Goal: Check status: Check status

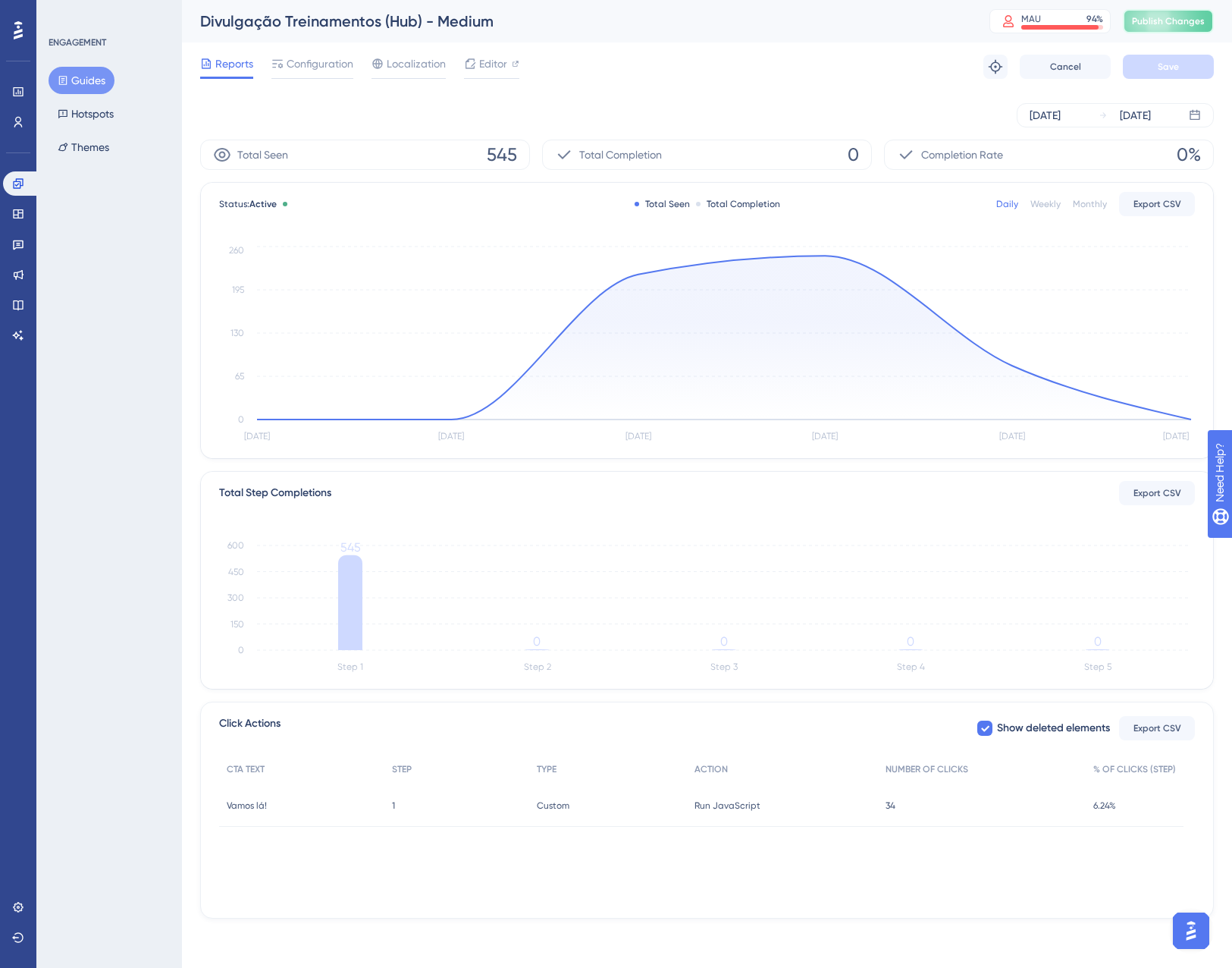
click at [1171, 24] on span "Publish Changes" at bounding box center [1168, 21] width 73 height 12
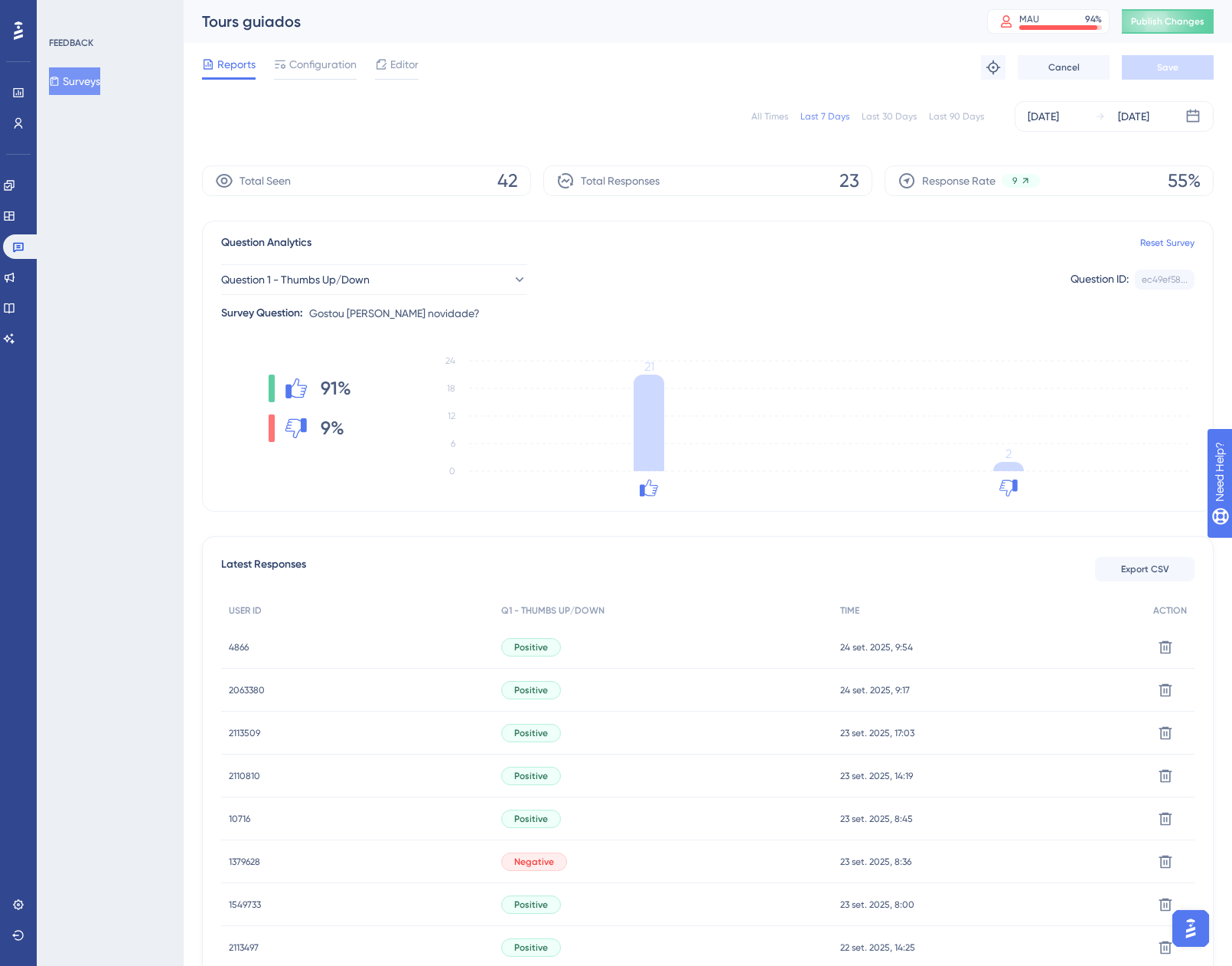
click at [250, 689] on span "2063380" at bounding box center [247, 690] width 36 height 12
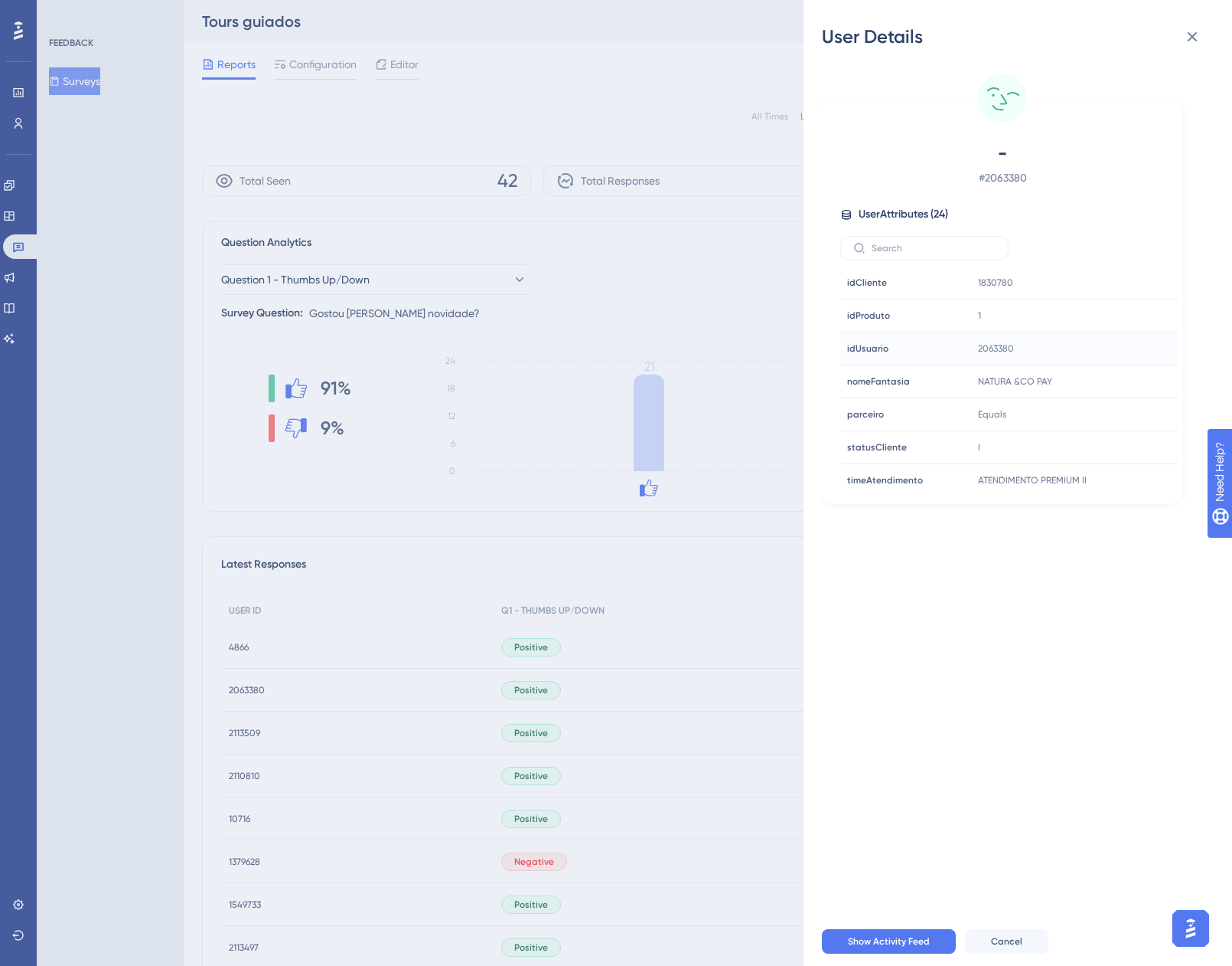
scroll to position [460, 0]
click at [1189, 42] on icon at bounding box center [1192, 36] width 19 height 19
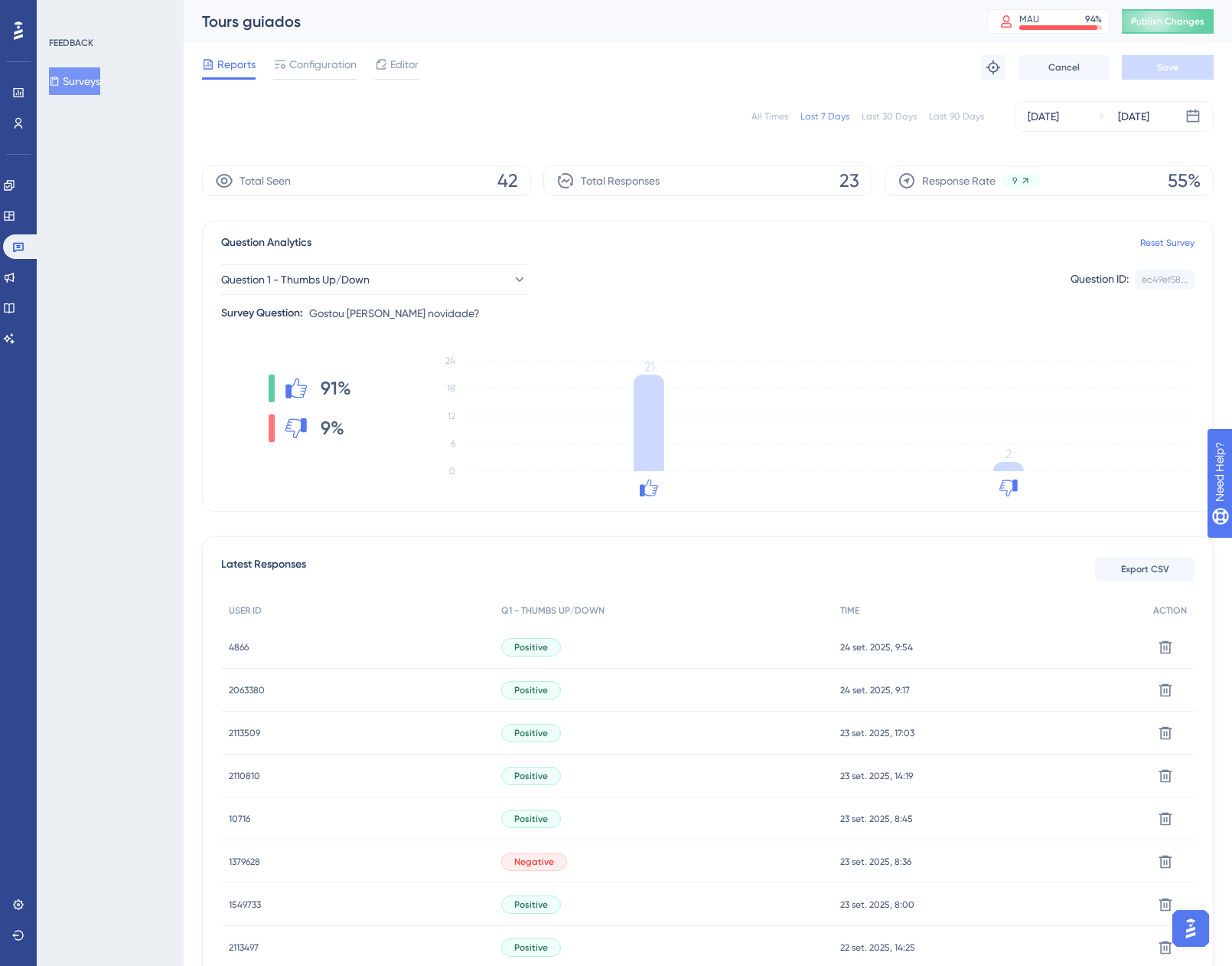
click at [243, 651] on span "4866" at bounding box center [239, 647] width 20 height 12
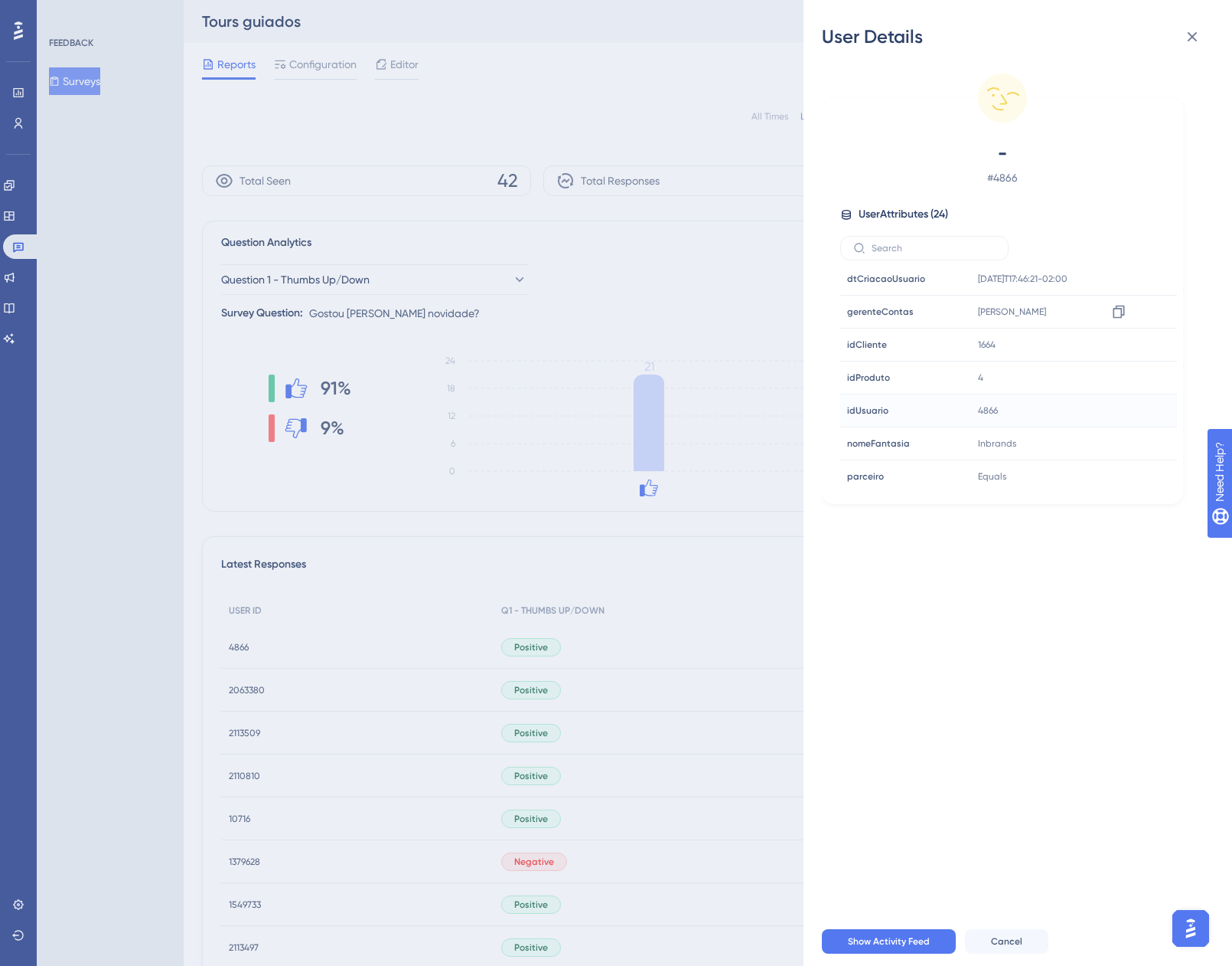
scroll to position [536, 0]
drag, startPoint x: 1188, startPoint y: 33, endPoint x: 1156, endPoint y: 26, distance: 32.8
click at [1187, 33] on icon at bounding box center [1192, 36] width 19 height 19
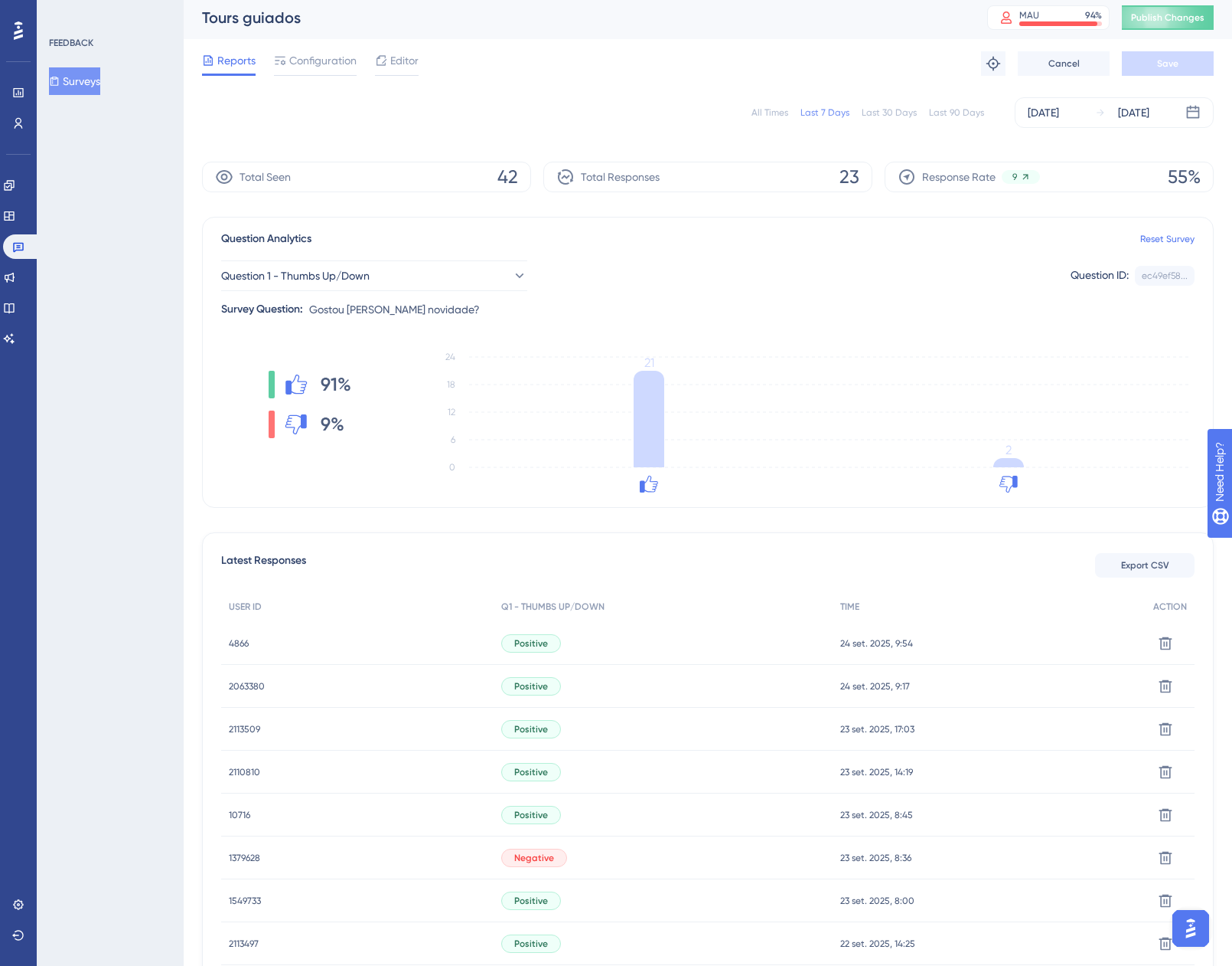
scroll to position [0, 0]
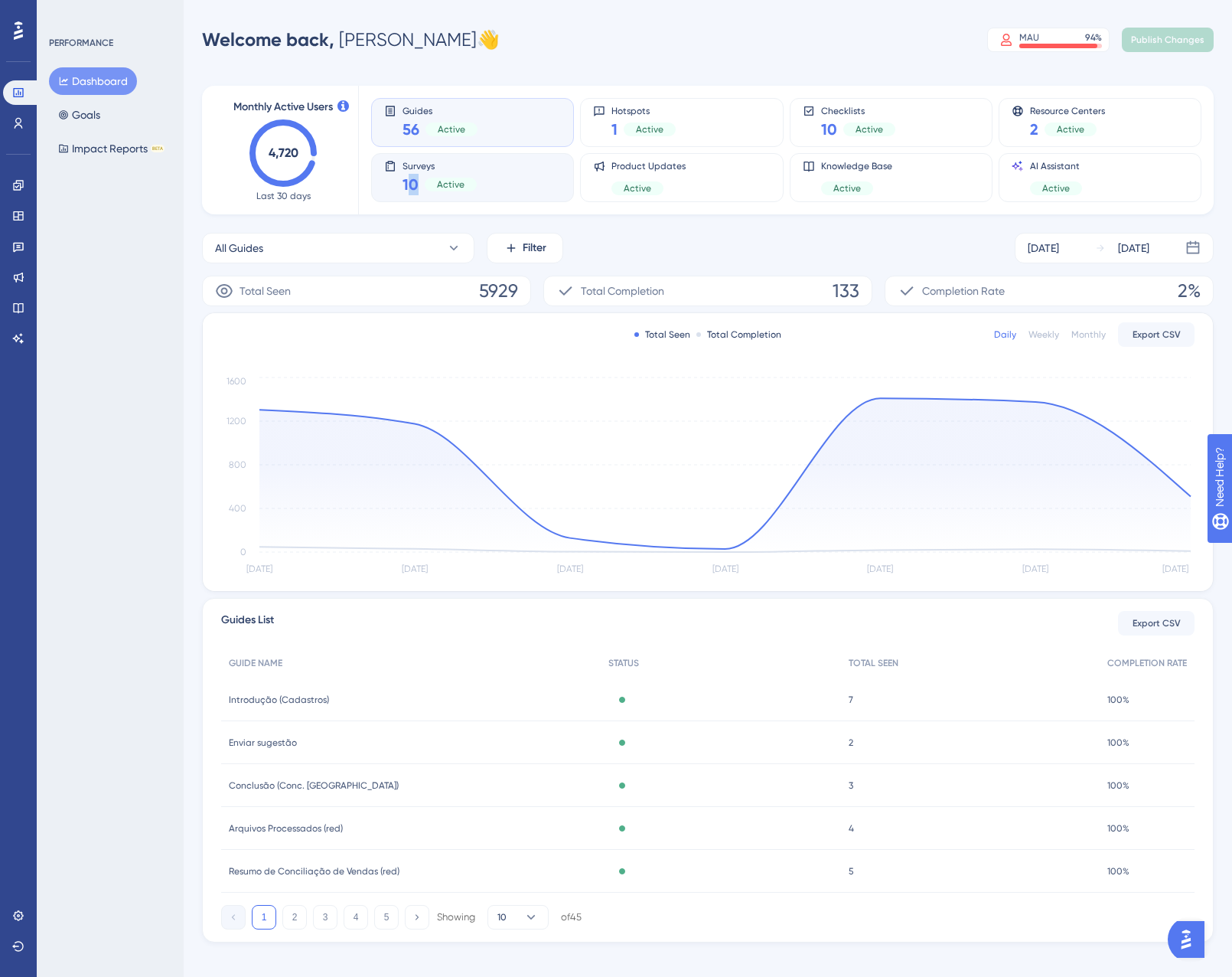
click at [414, 188] on span "10" at bounding box center [411, 184] width 16 height 21
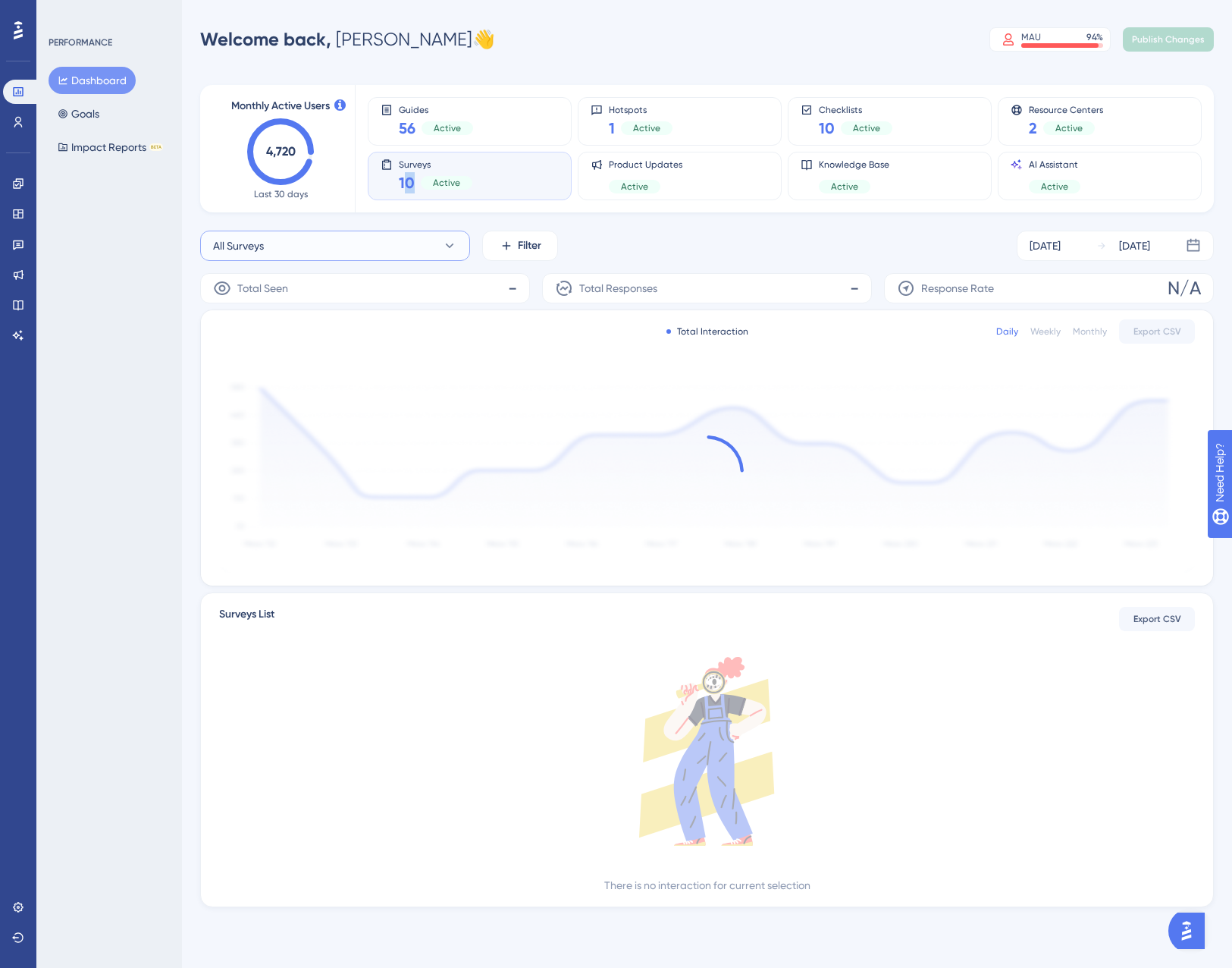
drag, startPoint x: 411, startPoint y: 186, endPoint x: 370, endPoint y: 231, distance: 60.9
click at [370, 231] on button "All Surveys" at bounding box center [335, 245] width 270 height 31
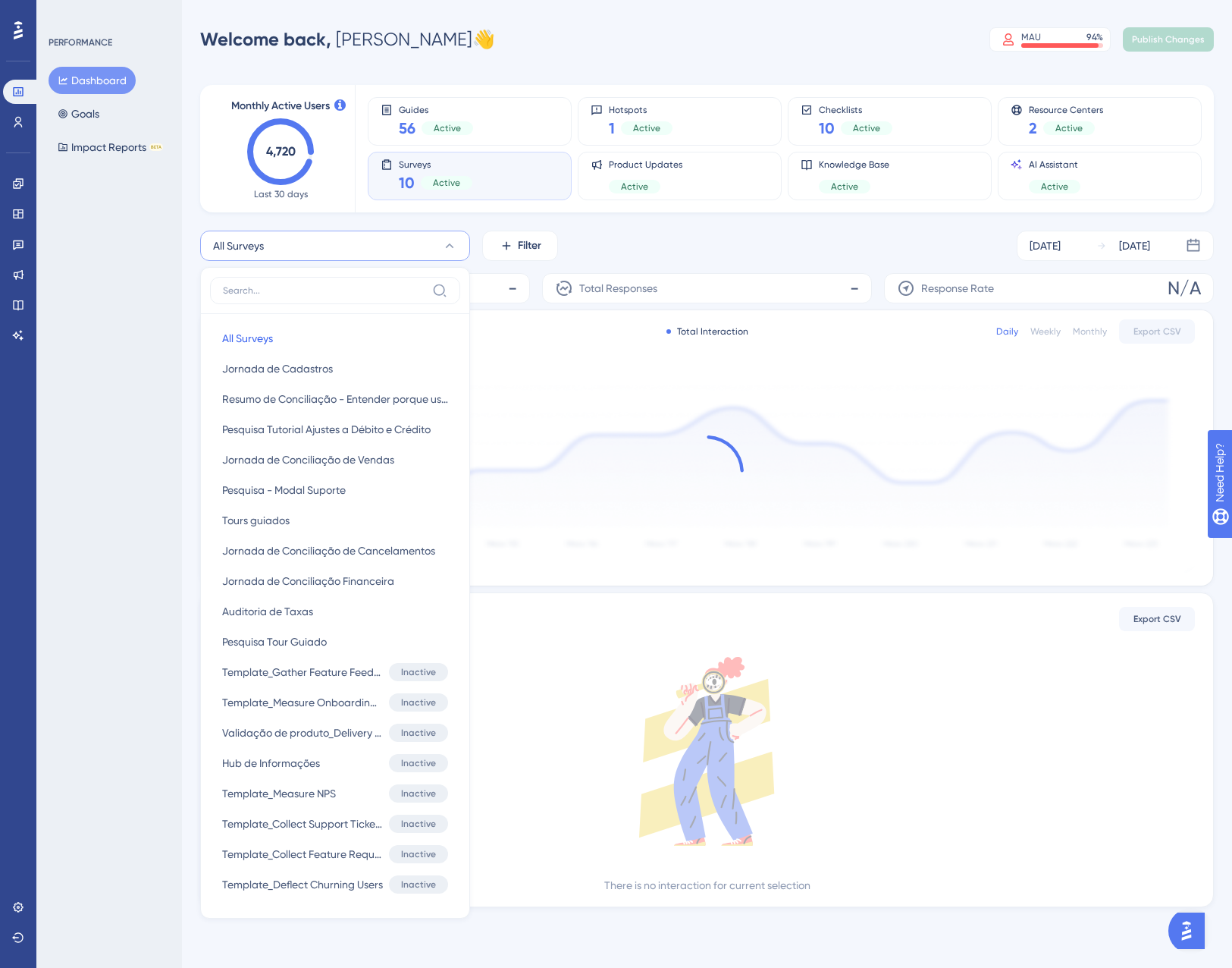
click at [370, 222] on div "Monthly Active Users 4,720 Last 30 days Guides 56 Active Hotspots 1 Active Chec…" at bounding box center [707, 487] width 1014 height 840
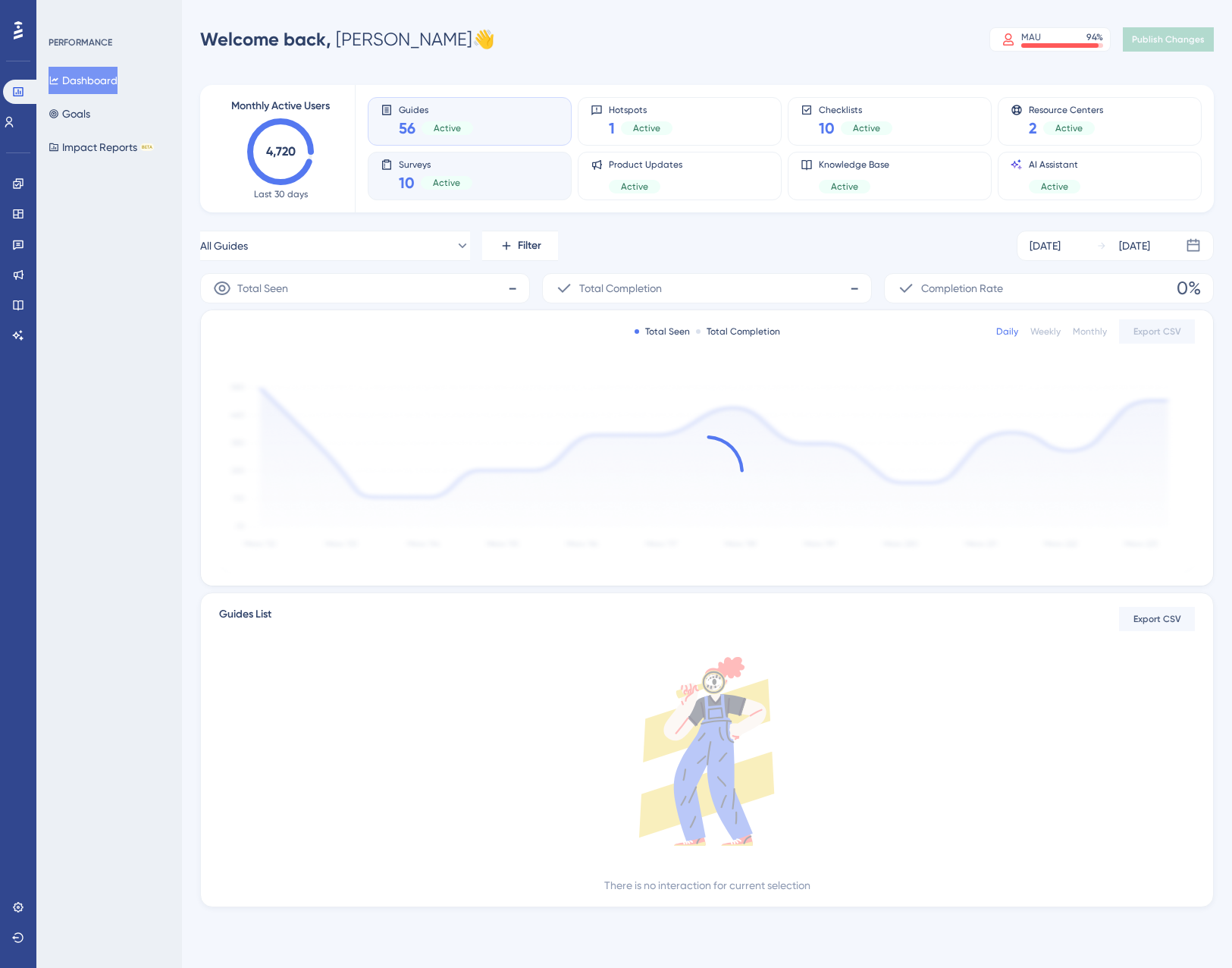
click at [484, 185] on div "Surveys 10 Active" at bounding box center [470, 176] width 178 height 35
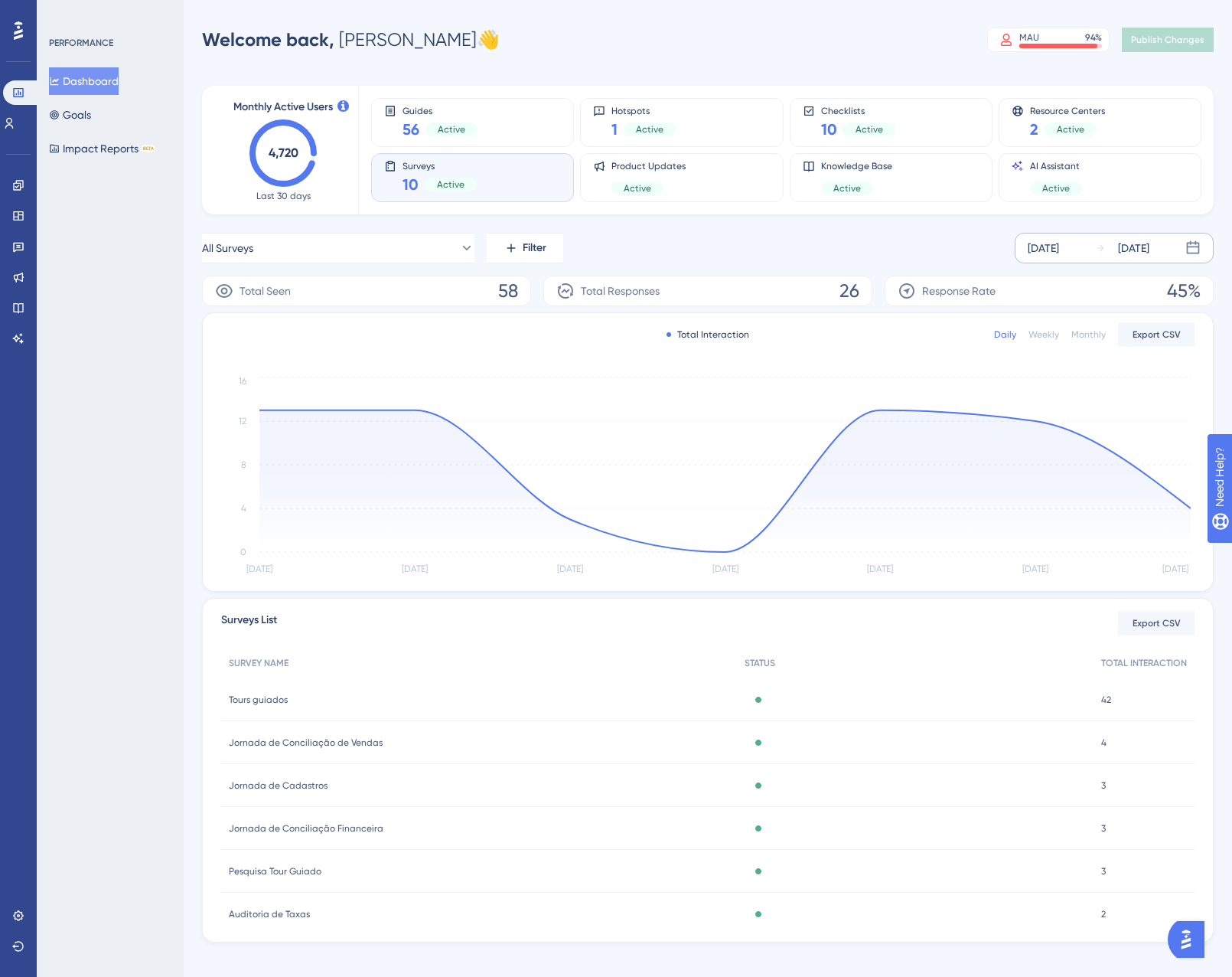
click at [1116, 250] on div "[DATE]" at bounding box center [1123, 248] width 55 height 19
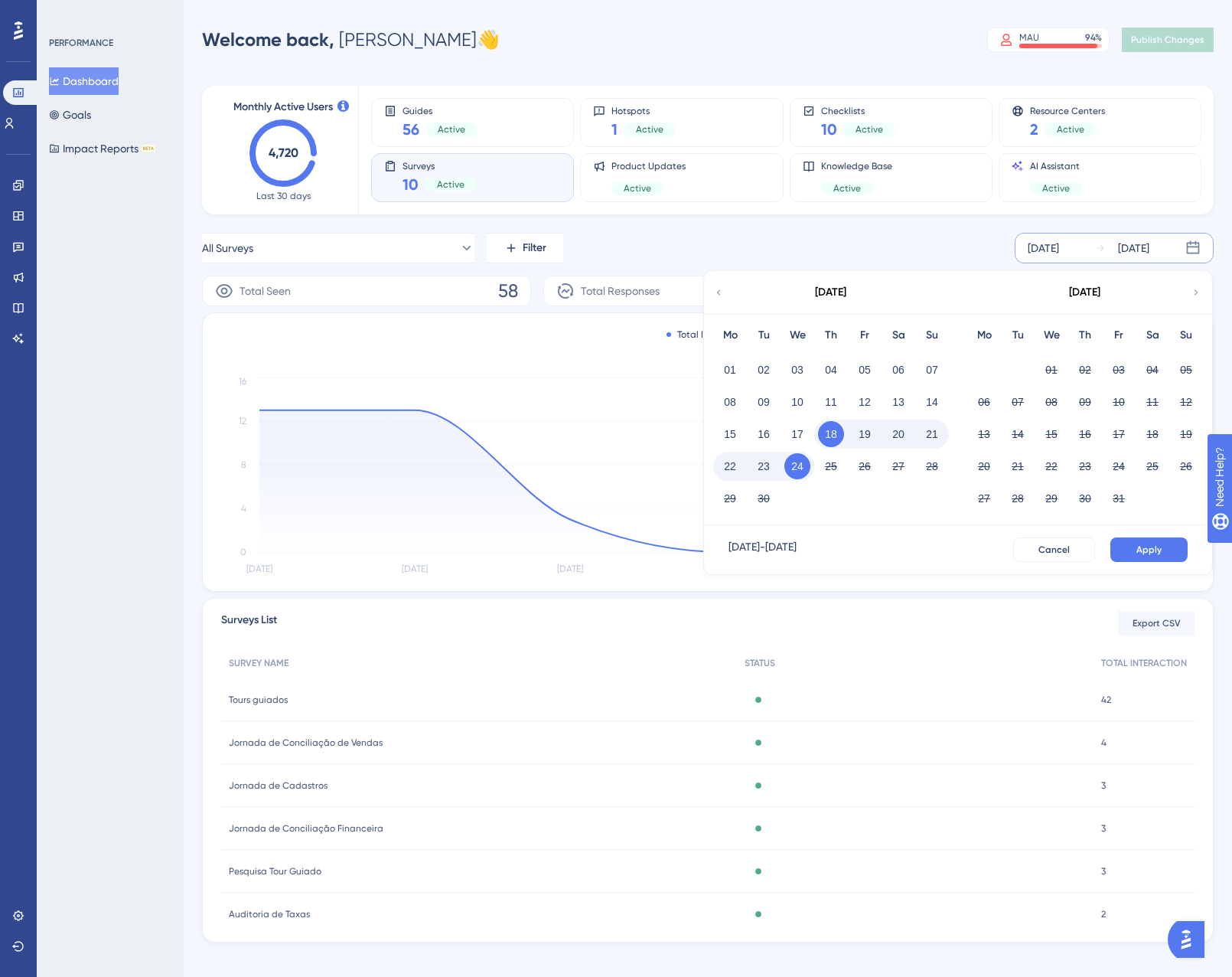
click at [773, 463] on button "23" at bounding box center [764, 466] width 26 height 26
click at [1145, 549] on span "Apply" at bounding box center [1149, 549] width 26 height 12
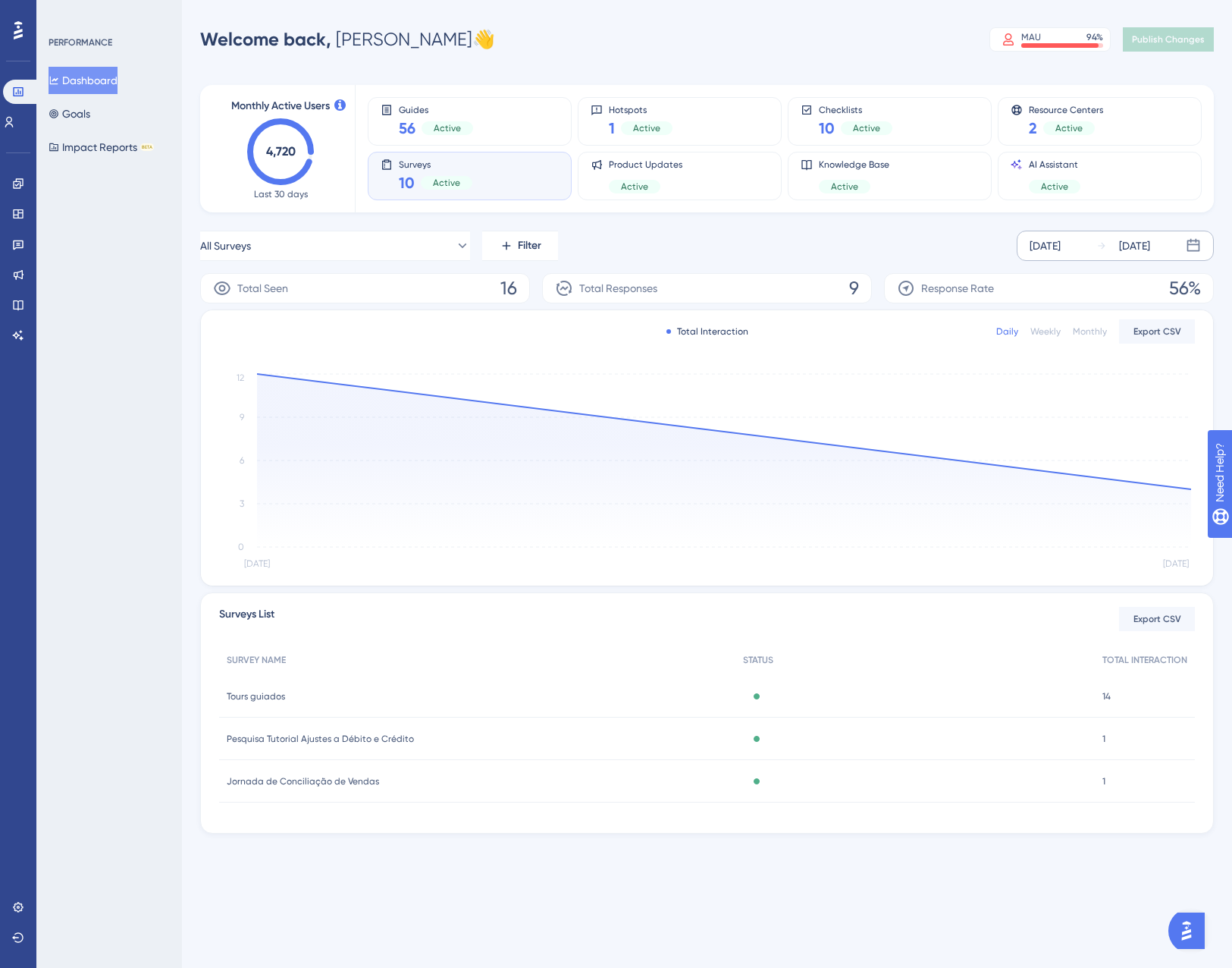
click at [308, 778] on span "Jornada de Conciliação de Vendas" at bounding box center [303, 781] width 152 height 12
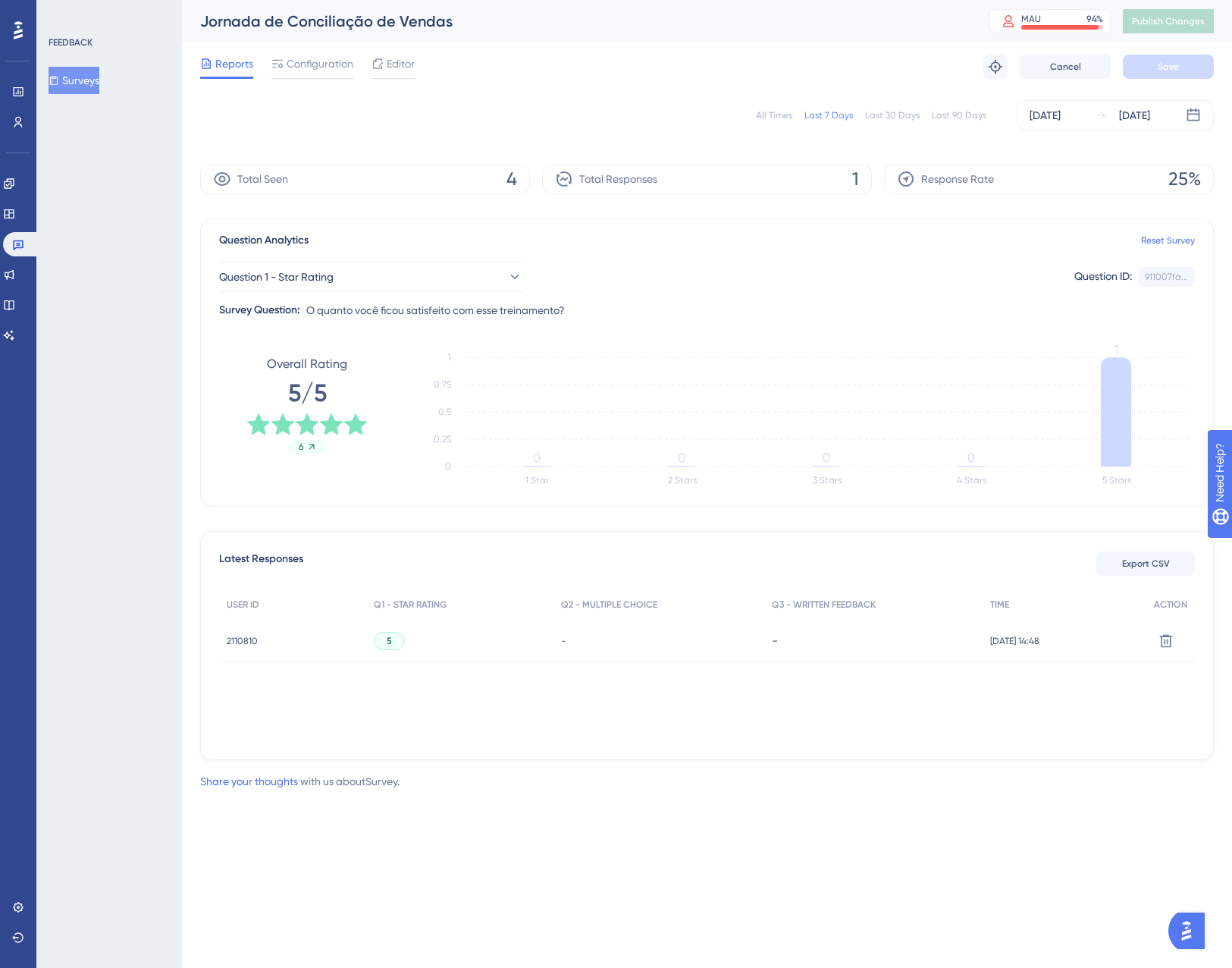
click at [250, 646] on div "2110810 2110810" at bounding box center [243, 640] width 31 height 43
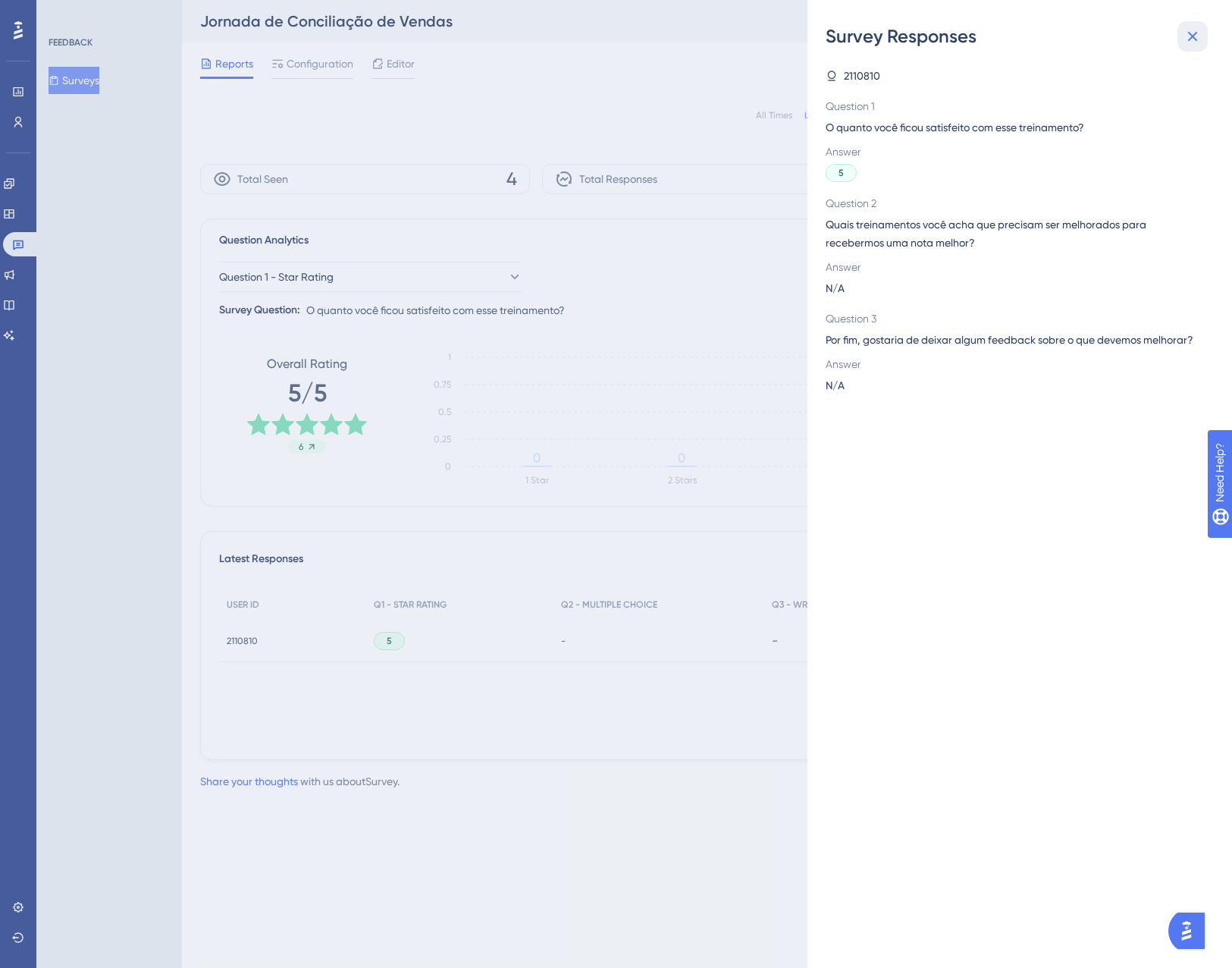
click at [1194, 34] on icon at bounding box center [1193, 36] width 10 height 10
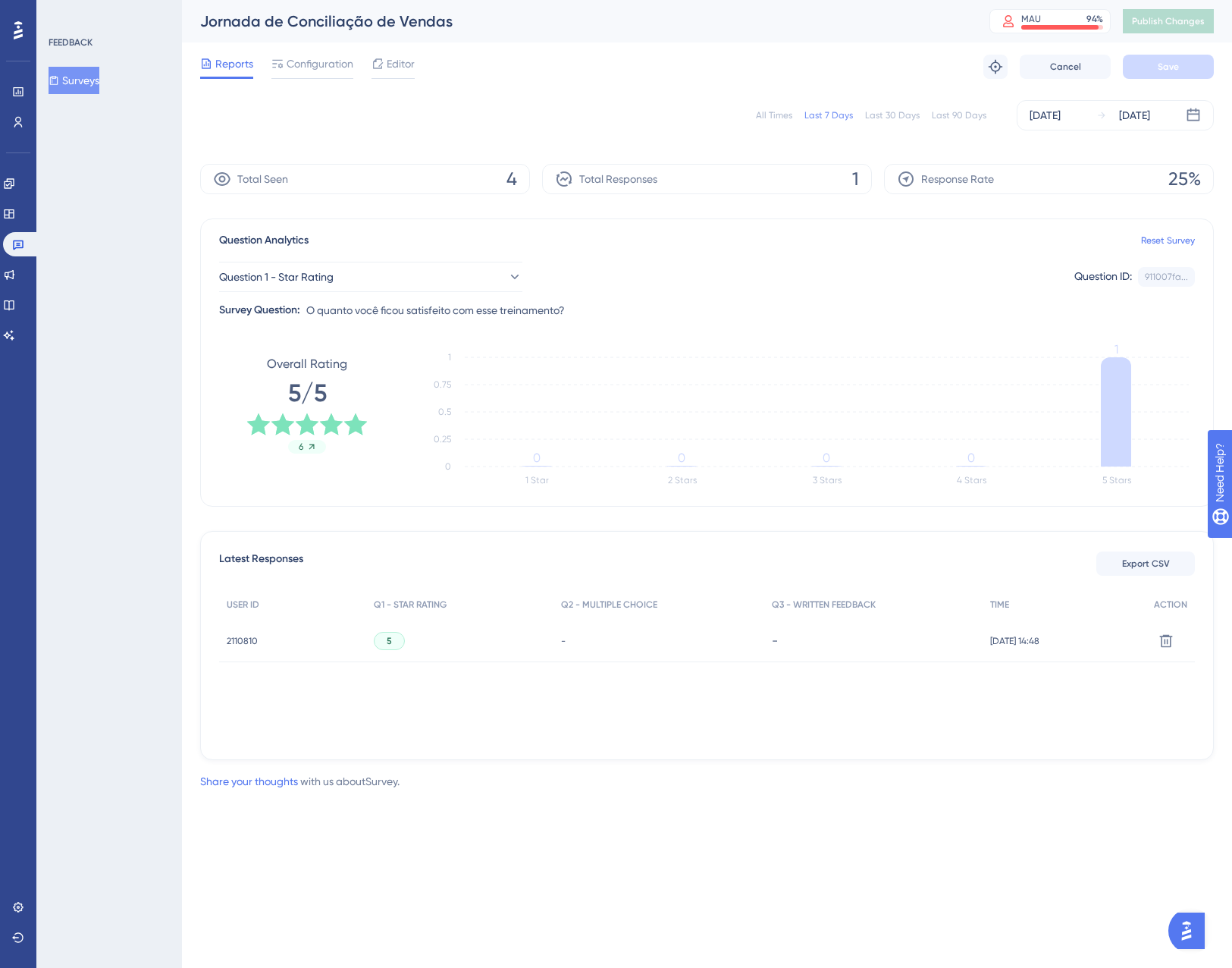
click at [246, 643] on span "2110810" at bounding box center [243, 640] width 31 height 12
click at [246, 643] on div "Performance Users Engagement Widgets Feedback Product Updates Knowledge Base AI…" at bounding box center [707, 407] width 1050 height 814
click at [240, 640] on span "2110810" at bounding box center [243, 640] width 31 height 12
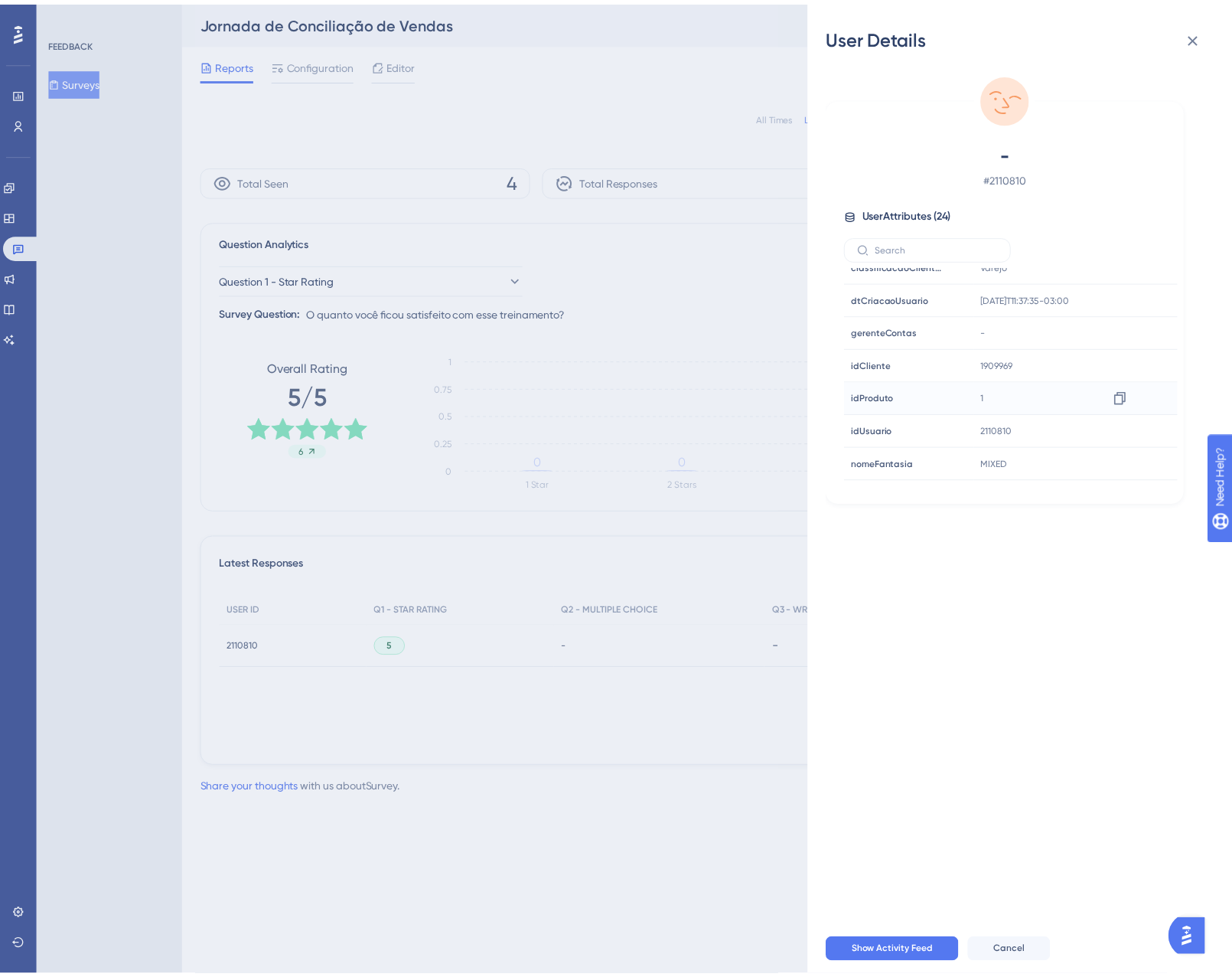
scroll to position [488, 0]
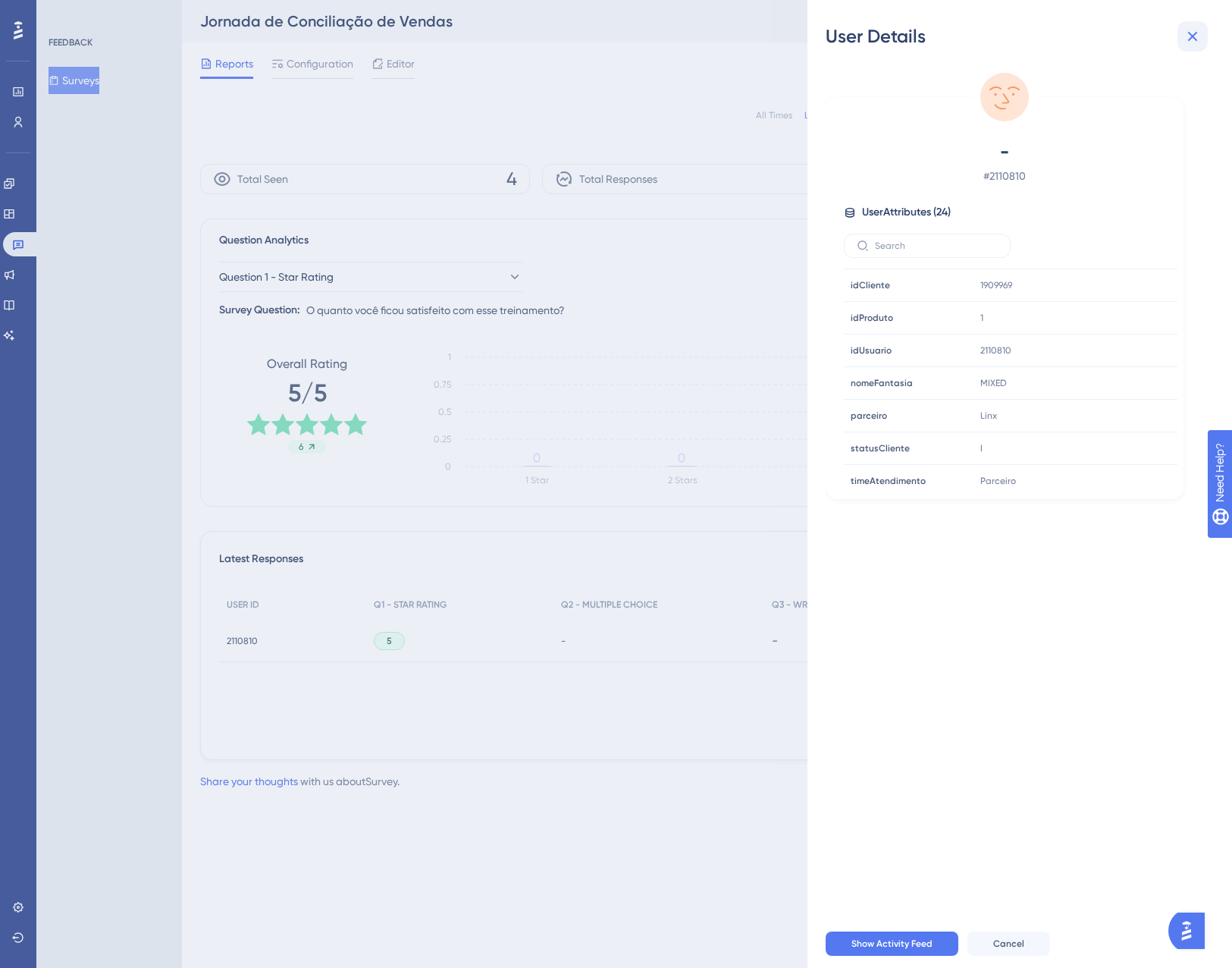
click at [1203, 43] on button at bounding box center [1193, 36] width 31 height 31
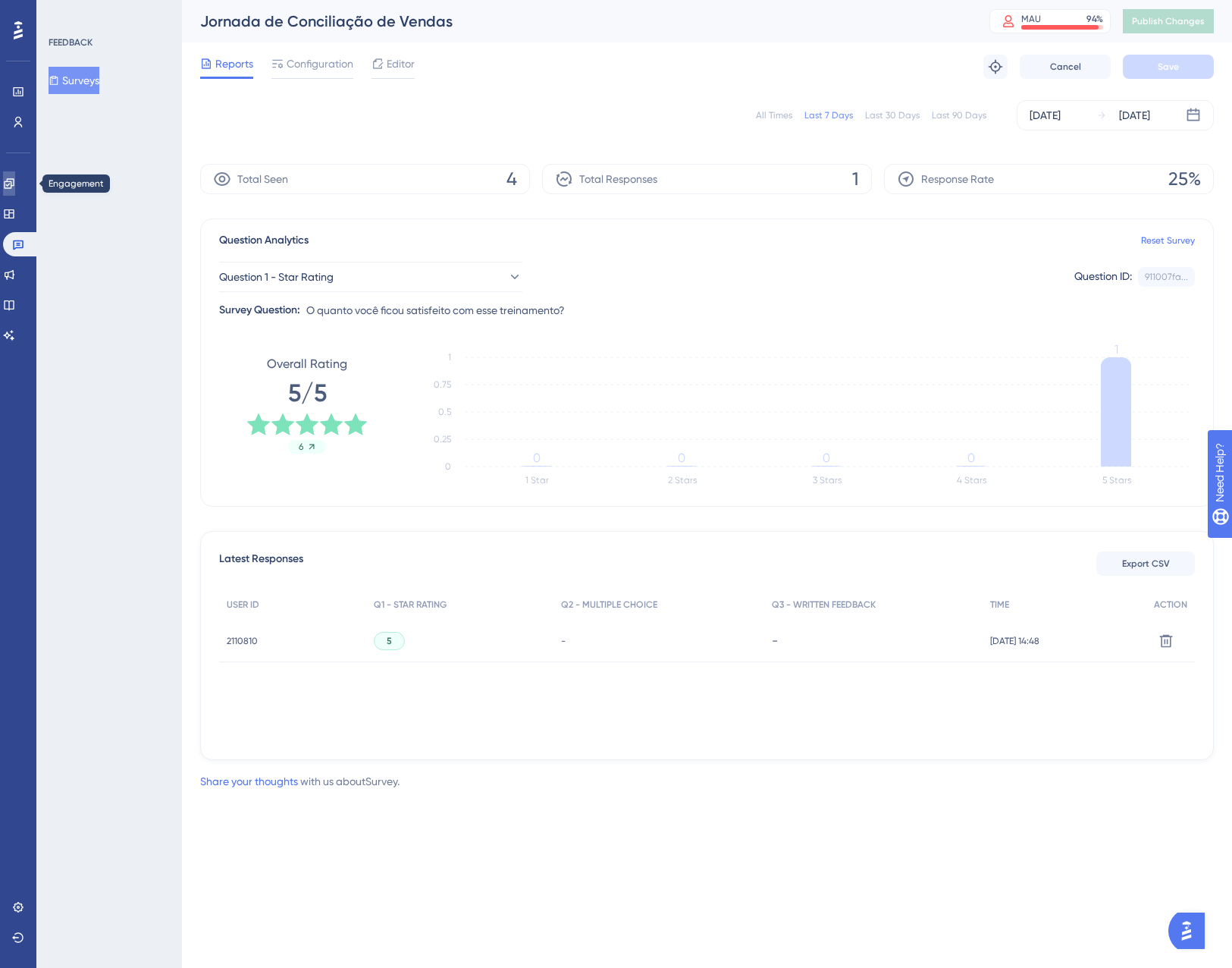
click at [15, 190] on link at bounding box center [9, 183] width 12 height 24
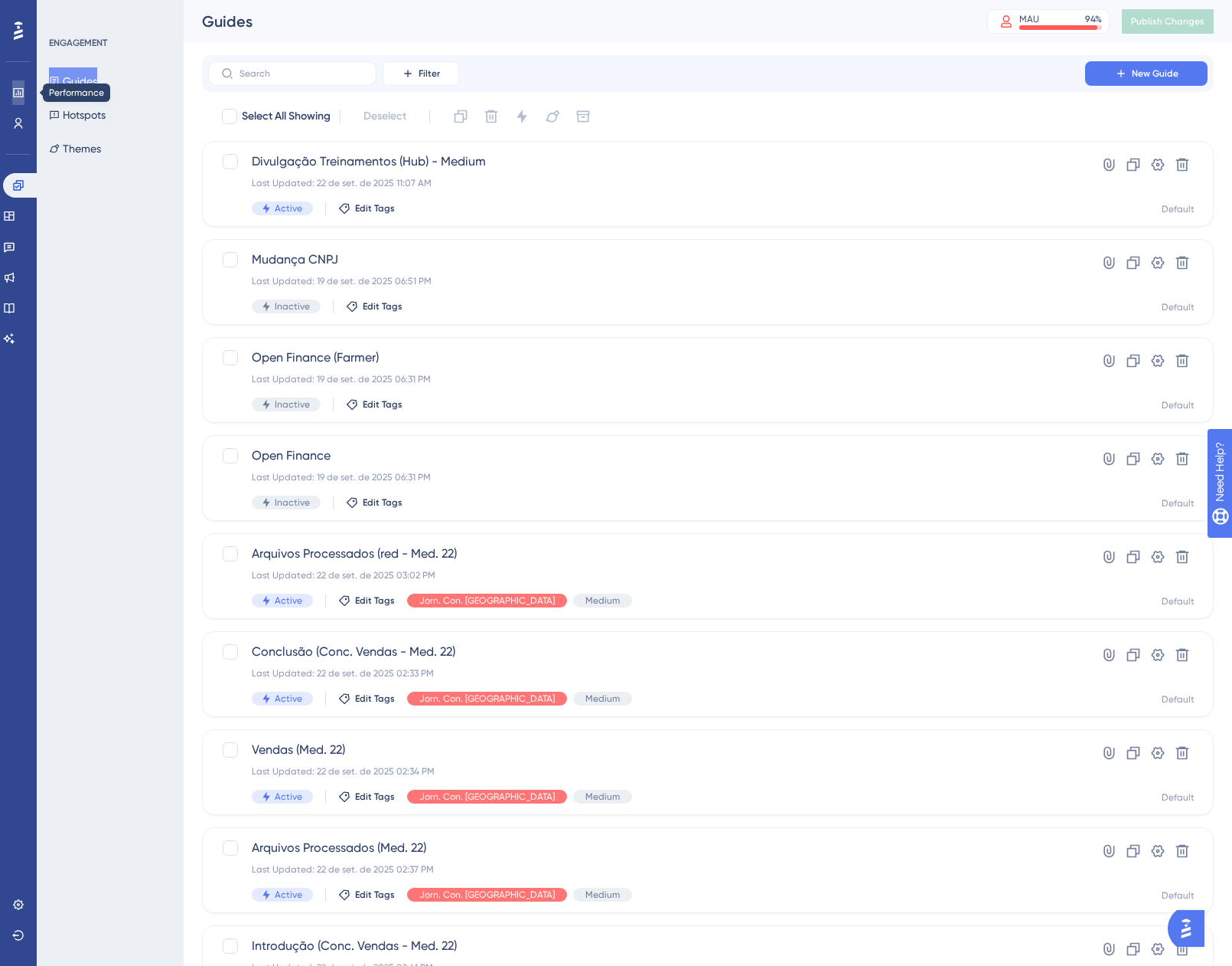
click at [15, 93] on icon at bounding box center [19, 93] width 12 height 12
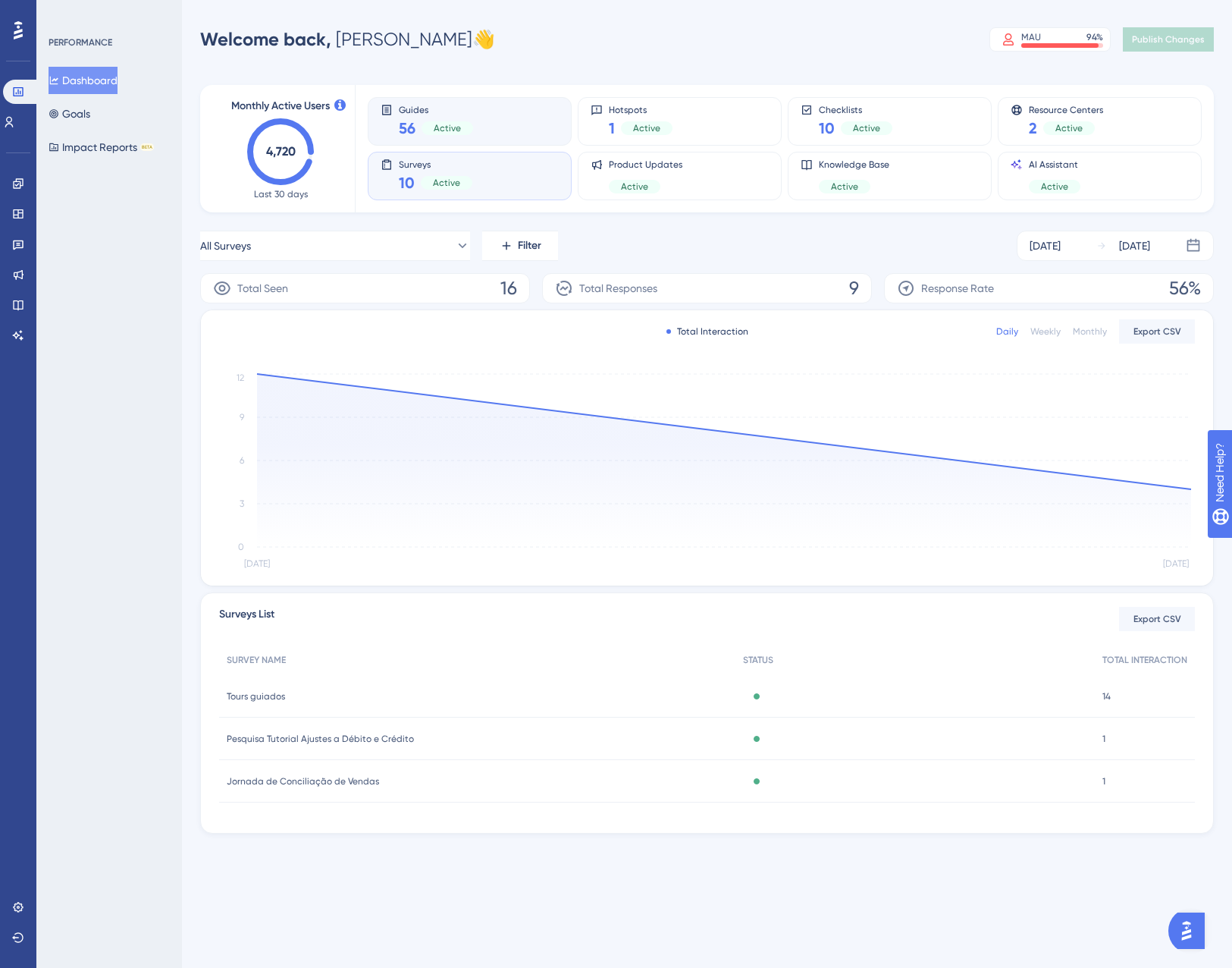
click at [435, 129] on span "Active" at bounding box center [446, 128] width 27 height 12
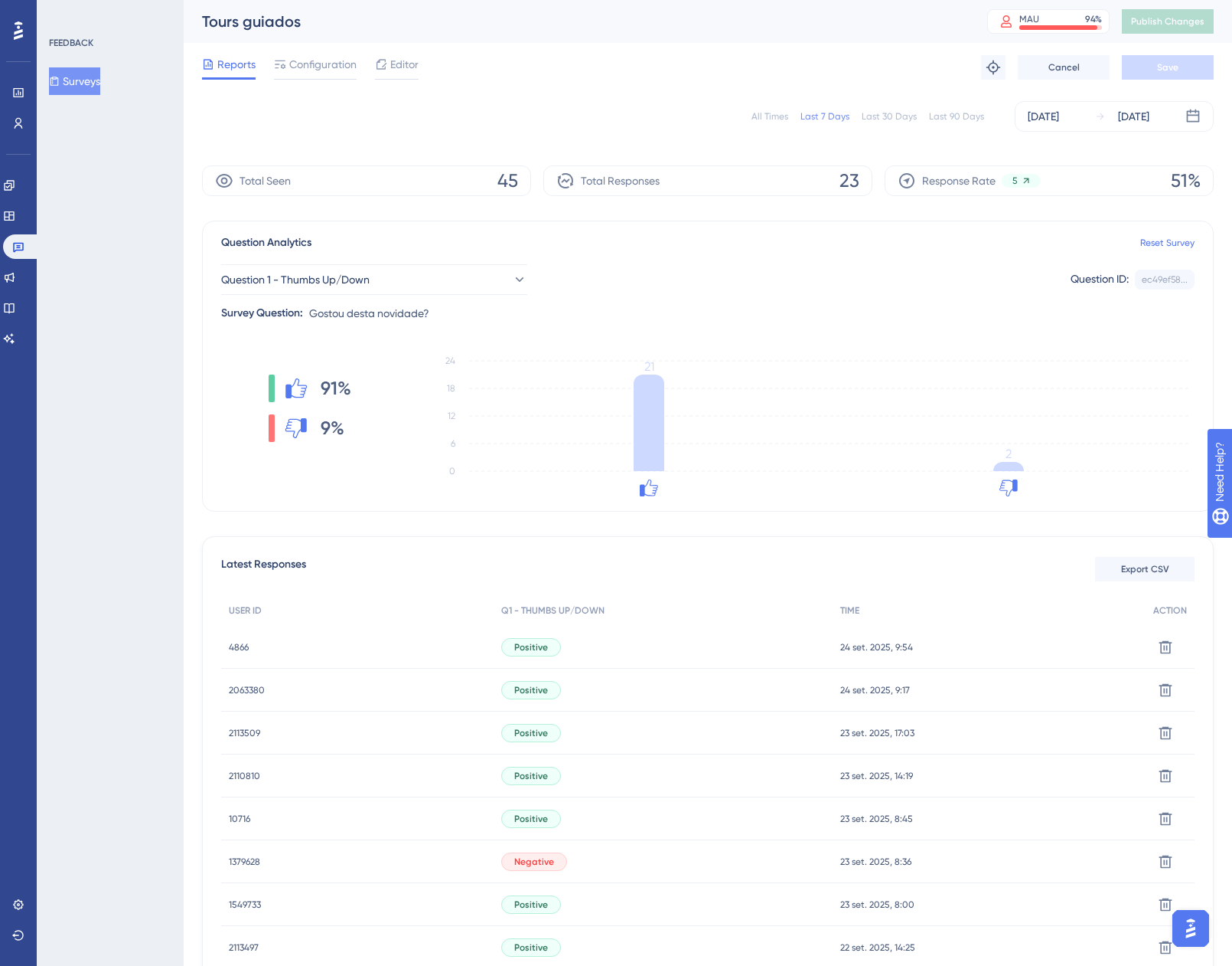
click at [780, 109] on div "All Times Last 7 Days Last 30 Days Last 90 Days Sep 18 2025 Sep 24 2025" at bounding box center [707, 116] width 1012 height 31
click at [778, 122] on div "All Times" at bounding box center [770, 116] width 37 height 12
